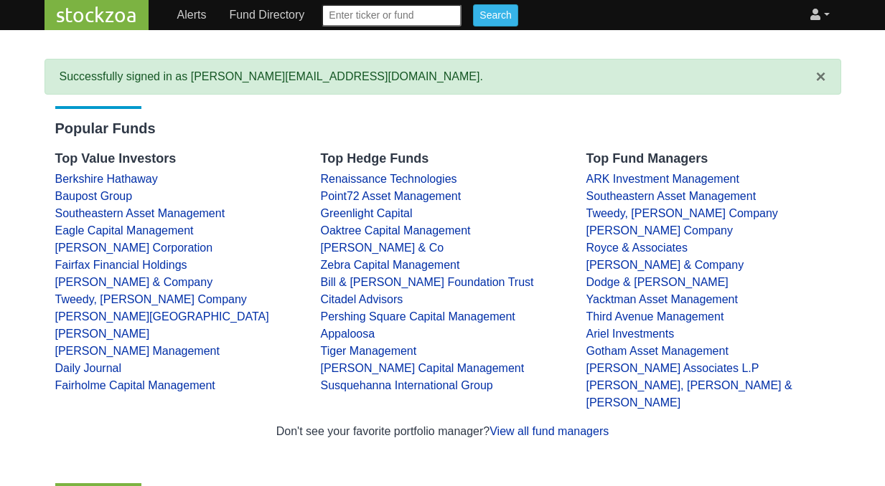
click at [816, 14] on icon at bounding box center [815, 14] width 10 height 11
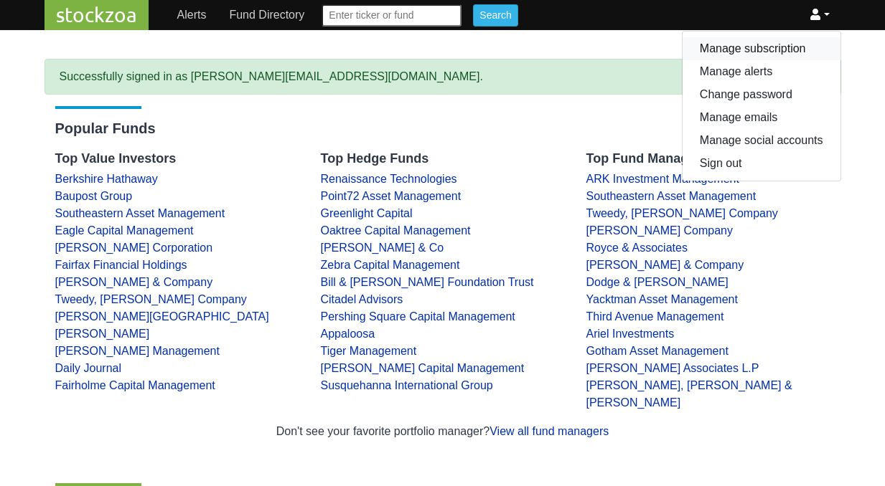
click at [787, 48] on link "Manage subscription" at bounding box center [761, 48] width 158 height 23
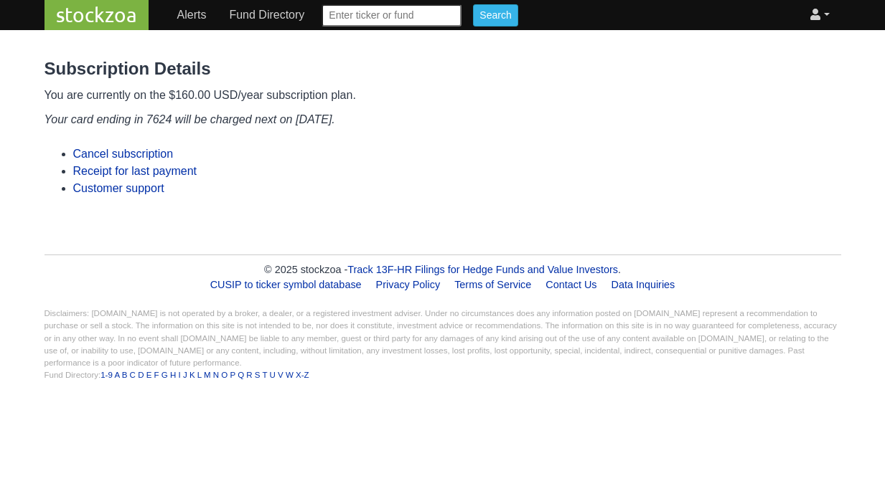
click at [128, 17] on link "stockzoa" at bounding box center [96, 15] width 104 height 30
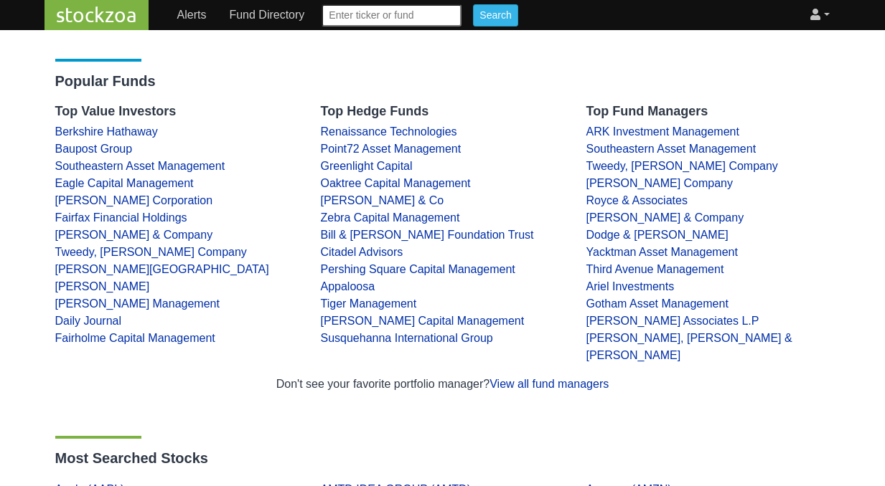
click at [811, 17] on icon at bounding box center [815, 14] width 10 height 11
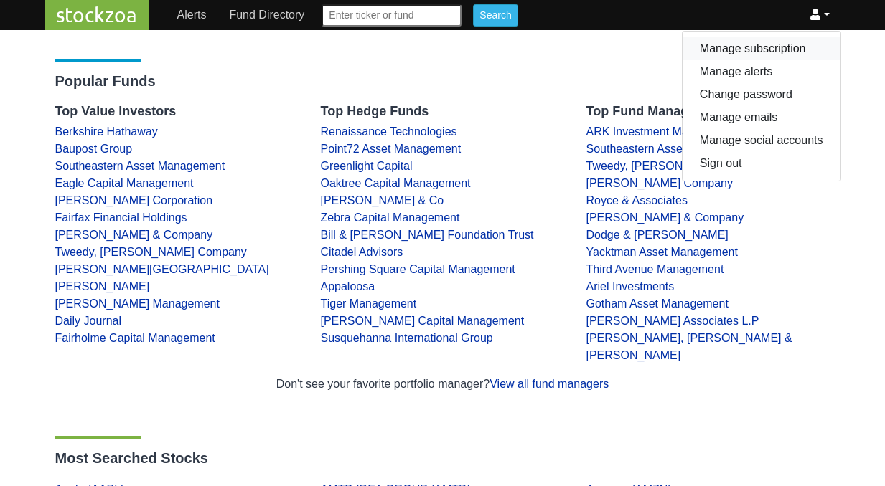
click at [754, 54] on link "Manage subscription" at bounding box center [761, 48] width 158 height 23
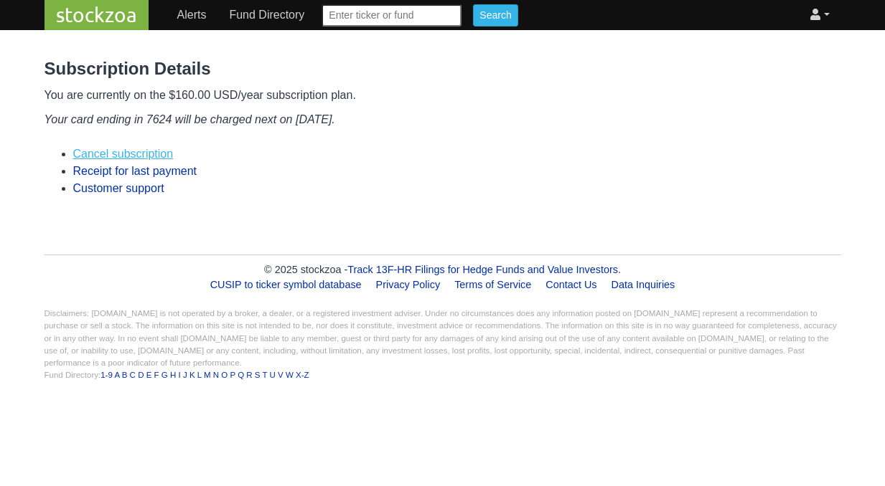
click at [141, 151] on link "Cancel subscription" at bounding box center [123, 154] width 100 height 12
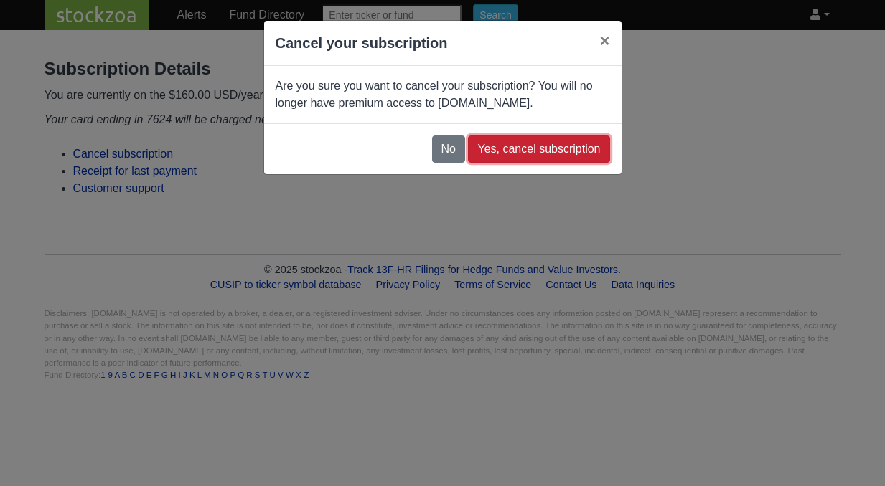
click at [551, 143] on button "Yes, cancel subscription" at bounding box center [538, 149] width 141 height 27
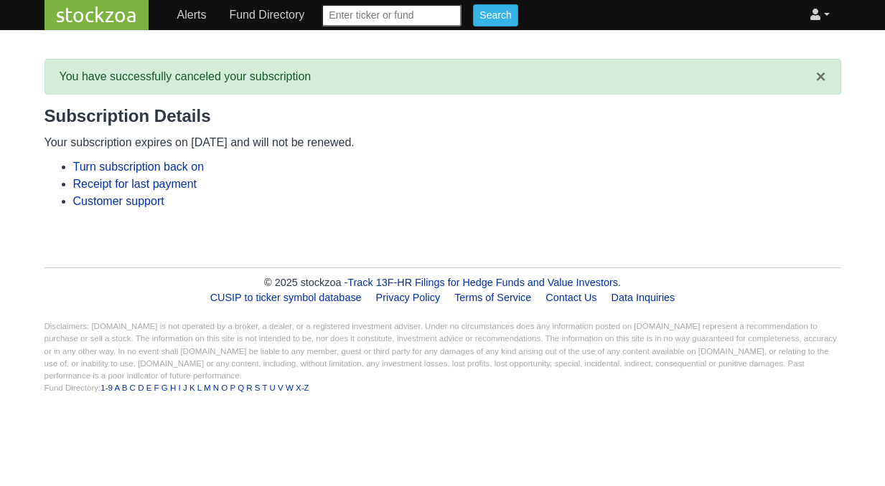
click at [106, 10] on link "stockzoa" at bounding box center [96, 15] width 104 height 30
